Goal: Use online tool/utility

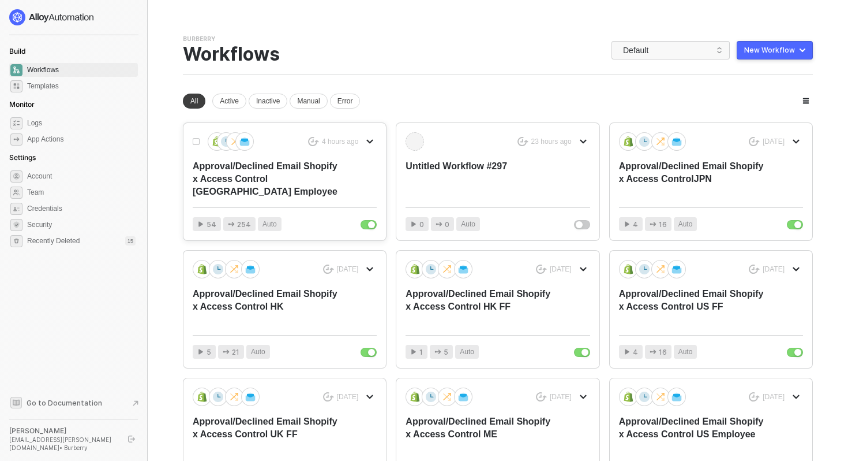
click at [246, 183] on div "Approval/Declined Email Shopify x Access Control [GEOGRAPHIC_DATA] Employee" at bounding box center [266, 179] width 147 height 38
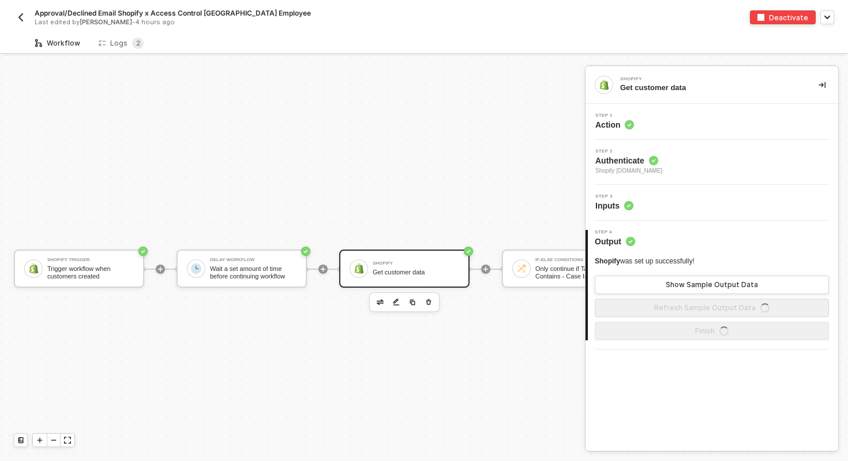
scroll to position [21, 0]
